Goal: Task Accomplishment & Management: Complete application form

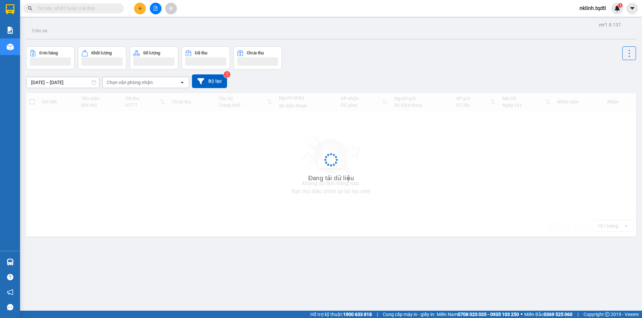
click at [81, 9] on input "text" at bounding box center [76, 8] width 79 height 7
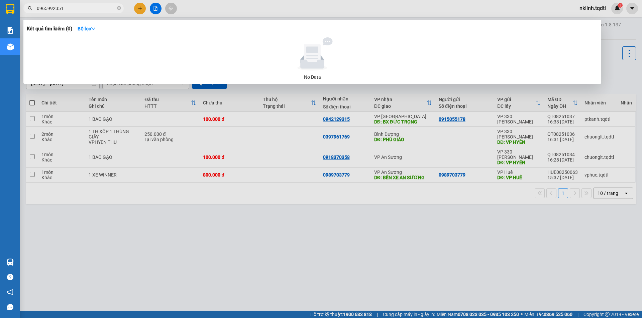
type input "0965992351"
drag, startPoint x: 70, startPoint y: 11, endPoint x: 37, endPoint y: 7, distance: 33.3
click at [27, 9] on span "0965992351" at bounding box center [73, 8] width 100 height 10
click at [120, 8] on icon "close-circle" at bounding box center [119, 8] width 4 height 4
click at [51, 9] on input "0965992351" at bounding box center [76, 8] width 79 height 7
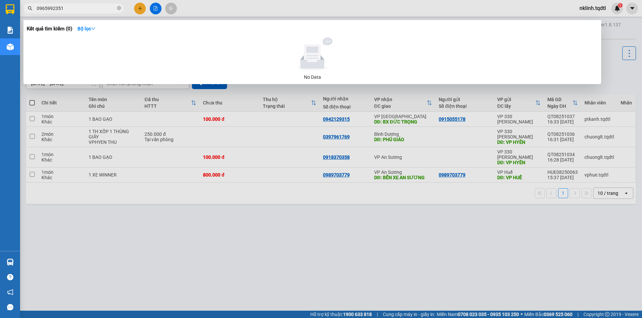
click at [54, 9] on input "0965992351" at bounding box center [76, 8] width 79 height 7
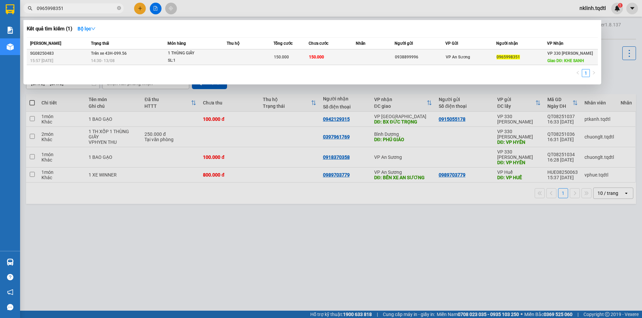
type input "0965998351"
click at [273, 58] on td at bounding box center [250, 57] width 47 height 16
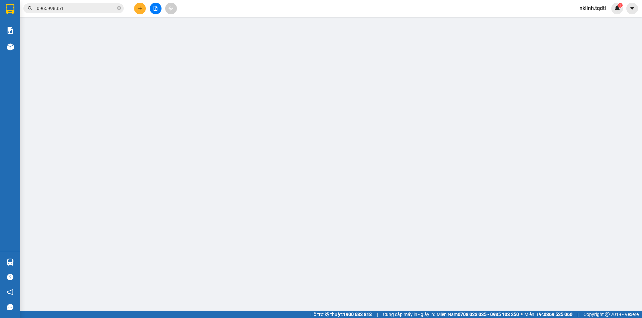
type input "0938899996"
type input "0965998351"
type input "KHE SANH"
type input "150.000"
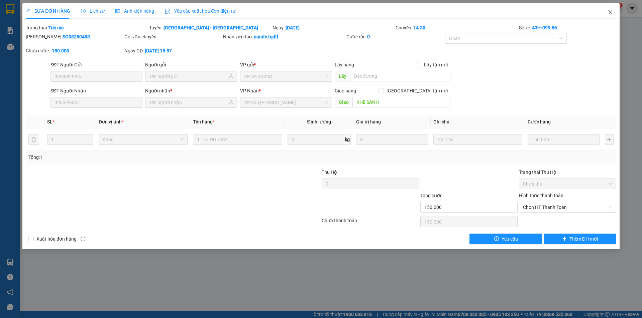
click at [610, 16] on span "Close" at bounding box center [609, 12] width 19 height 19
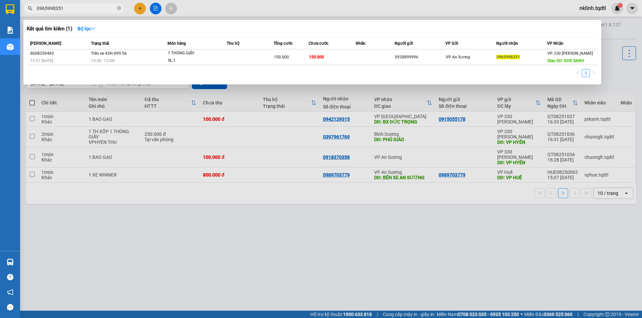
drag, startPoint x: 81, startPoint y: 13, endPoint x: 44, endPoint y: 6, distance: 37.3
click at [34, 9] on span "0965998351" at bounding box center [73, 8] width 100 height 10
drag, startPoint x: 51, startPoint y: 10, endPoint x: 86, endPoint y: 7, distance: 34.9
click at [86, 7] on input "0965998351" at bounding box center [76, 8] width 79 height 7
drag, startPoint x: 80, startPoint y: 8, endPoint x: 41, endPoint y: 4, distance: 38.6
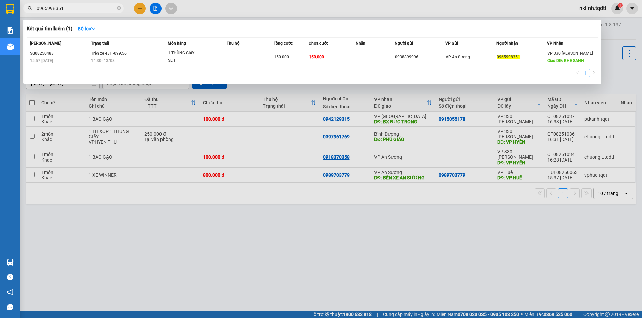
click at [32, 10] on span "0965998351" at bounding box center [73, 8] width 100 height 10
drag, startPoint x: 42, startPoint y: 4, endPoint x: 31, endPoint y: 7, distance: 11.8
click at [31, 7] on icon "search" at bounding box center [30, 8] width 5 height 5
drag, startPoint x: 36, startPoint y: 7, endPoint x: 42, endPoint y: 8, distance: 6.4
click at [42, 8] on span "0965998351" at bounding box center [73, 8] width 100 height 10
